Goal: Task Accomplishment & Management: Complete application form

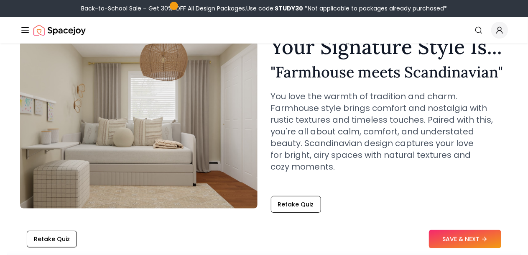
scroll to position [37, 0]
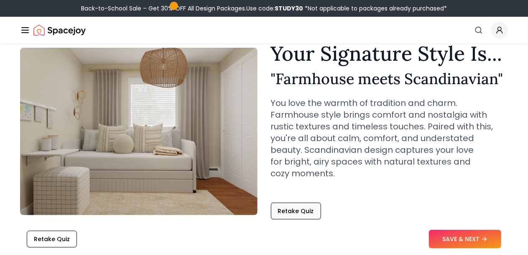
click at [303, 204] on button "Retake Quiz" at bounding box center [296, 210] width 50 height 17
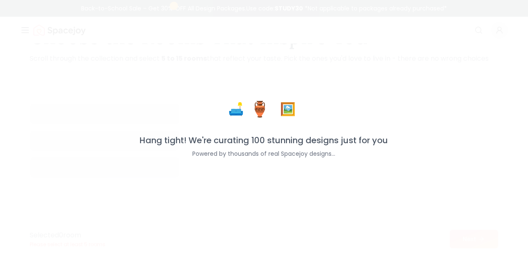
scroll to position [50, 0]
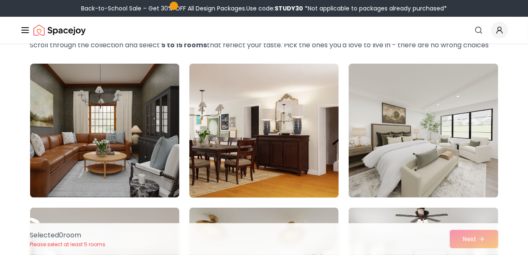
click at [228, 123] on img at bounding box center [264, 130] width 157 height 140
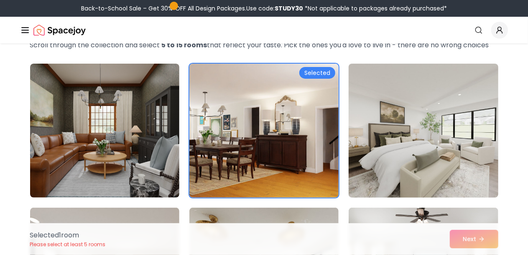
click at [461, 106] on img at bounding box center [423, 130] width 157 height 140
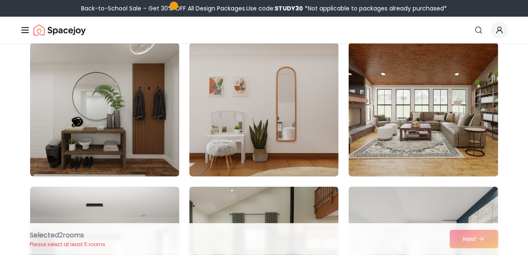
scroll to position [363, 0]
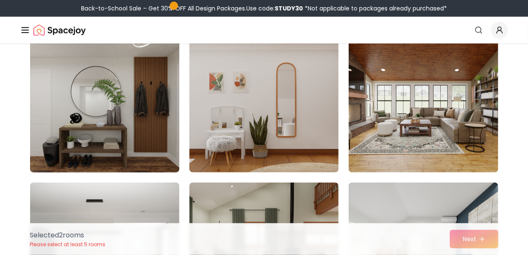
click at [104, 111] on img at bounding box center [104, 105] width 157 height 140
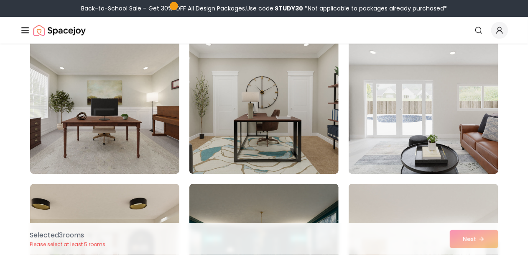
scroll to position [1088, 0]
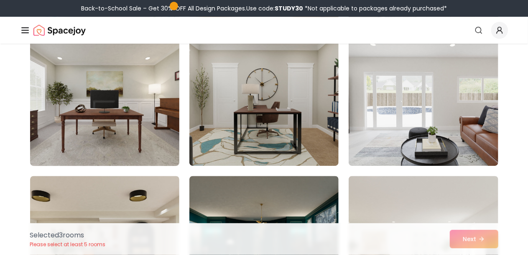
click at [142, 121] on img at bounding box center [104, 98] width 157 height 140
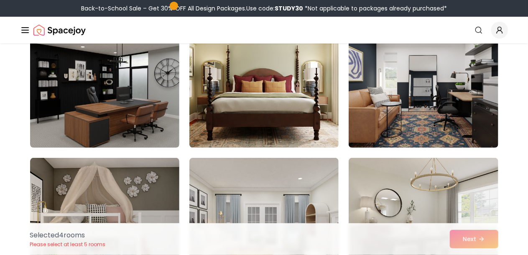
scroll to position [1685, 0]
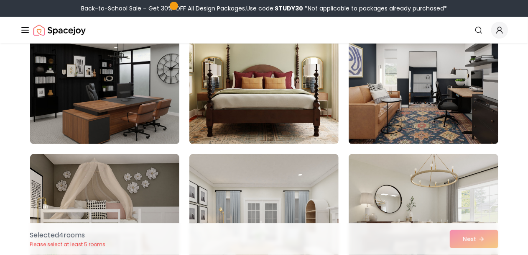
click at [153, 125] on img at bounding box center [104, 77] width 157 height 140
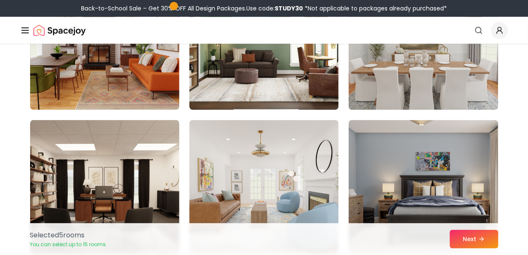
scroll to position [2591, 0]
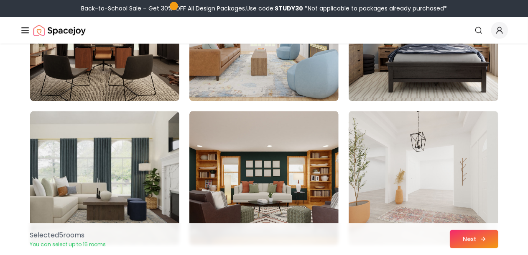
click at [476, 239] on button "Next" at bounding box center [474, 238] width 48 height 18
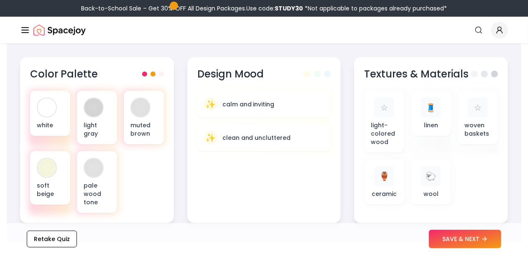
scroll to position [310, 0]
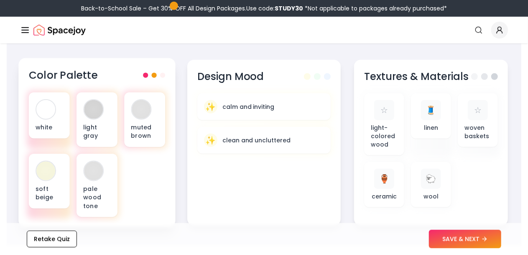
click at [154, 74] on span at bounding box center [153, 75] width 5 height 5
click at [159, 75] on div at bounding box center [154, 75] width 22 height 5
click at [161, 75] on span at bounding box center [162, 75] width 5 height 5
click at [471, 245] on button "SAVE & NEXT" at bounding box center [465, 238] width 72 height 18
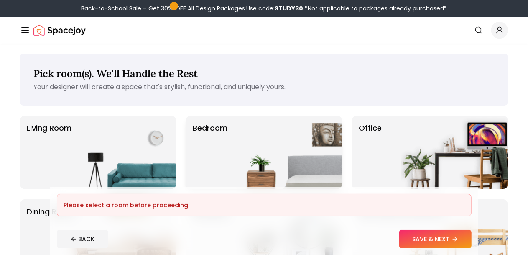
click at [284, 117] on img at bounding box center [288, 152] width 107 height 74
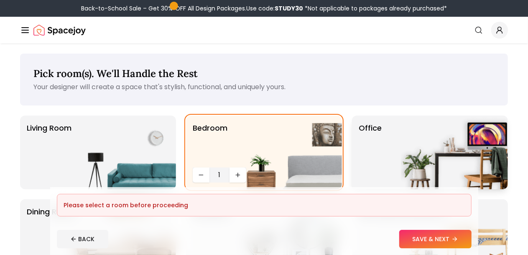
click at [469, 153] on img at bounding box center [454, 152] width 107 height 74
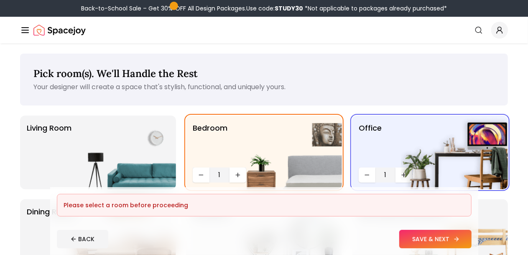
click at [471, 244] on button "SAVE & NEXT" at bounding box center [435, 238] width 72 height 18
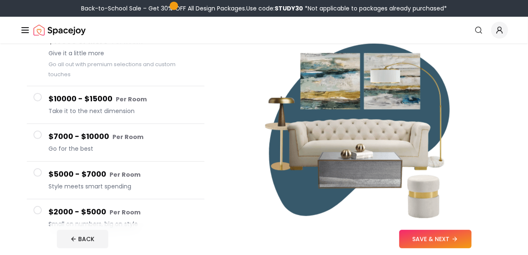
scroll to position [92, 0]
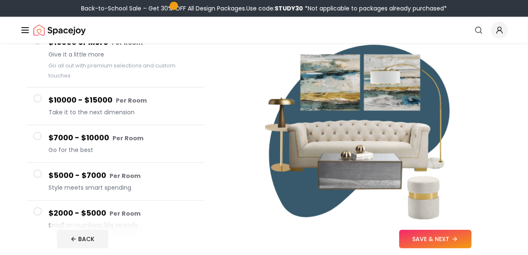
click at [57, 169] on h4 "$5000 - $7000 Per Room" at bounding box center [122, 175] width 149 height 12
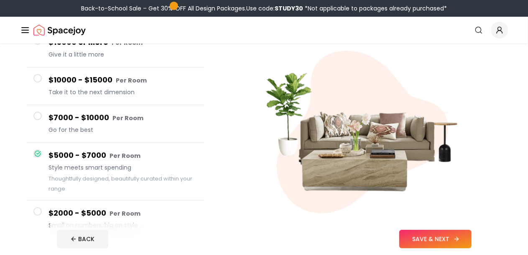
click at [471, 235] on button "SAVE & NEXT" at bounding box center [435, 238] width 72 height 18
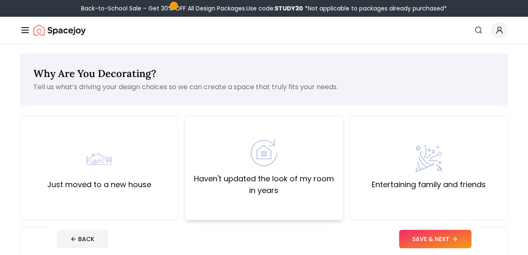
click at [315, 170] on div "Haven't updated the look of my room in years" at bounding box center [264, 167] width 144 height 57
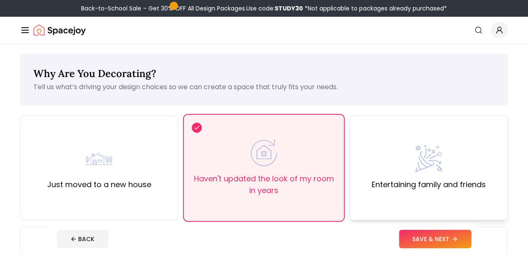
click at [415, 182] on label "Entertaining family and friends" at bounding box center [429, 184] width 114 height 12
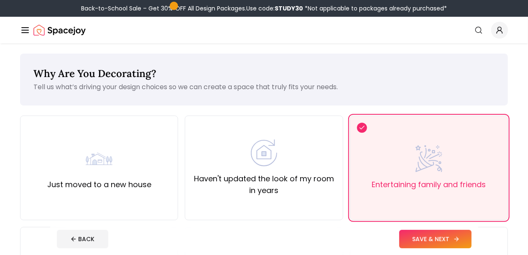
click at [445, 232] on button "SAVE & NEXT" at bounding box center [435, 238] width 72 height 18
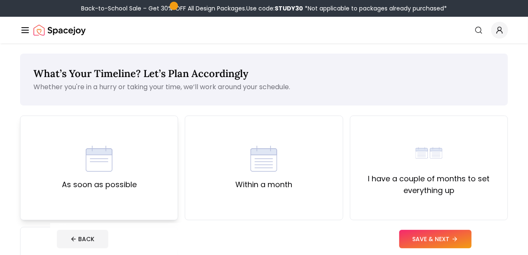
click at [158, 164] on div "As soon as possible" at bounding box center [99, 167] width 158 height 104
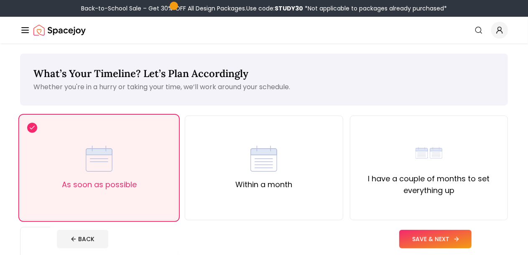
click at [471, 240] on button "SAVE & NEXT" at bounding box center [435, 238] width 72 height 18
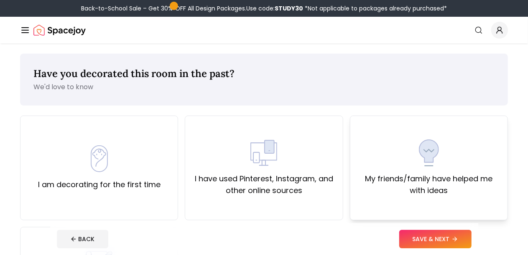
click at [396, 146] on div "My friends/family have helped me with ideas" at bounding box center [429, 167] width 144 height 57
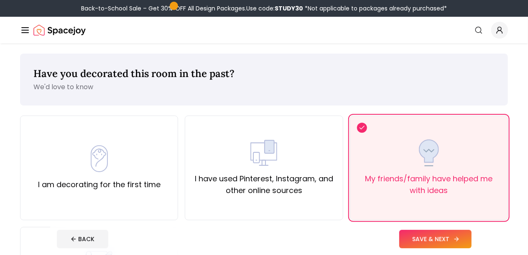
click at [468, 236] on button "SAVE & NEXT" at bounding box center [435, 238] width 72 height 18
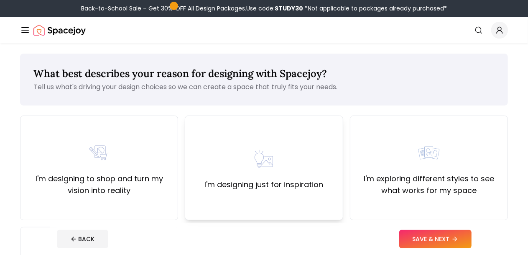
click at [226, 214] on div "I'm designing just for inspiration" at bounding box center [264, 167] width 158 height 104
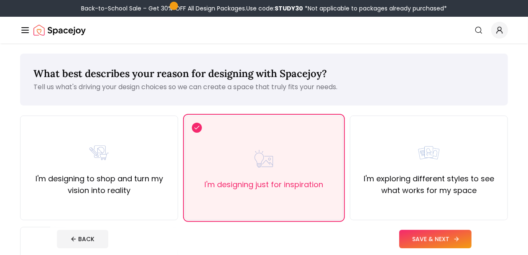
click at [451, 232] on button "SAVE & NEXT" at bounding box center [435, 238] width 72 height 18
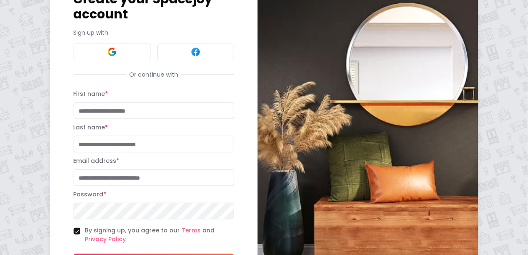
scroll to position [113, 0]
